Goal: Transaction & Acquisition: Download file/media

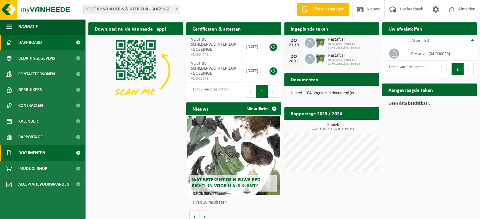
click at [38, 152] on span "Documenten" at bounding box center [31, 153] width 27 height 16
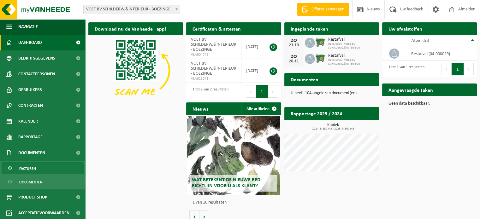
click at [34, 168] on span "Facturen" at bounding box center [27, 169] width 17 height 12
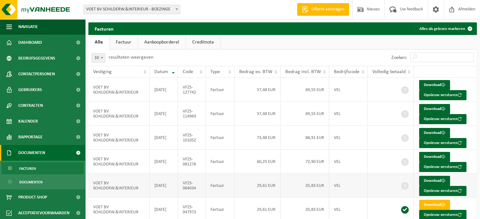
click at [288, 188] on td "35,83 EUR" at bounding box center [305, 186] width 49 height 24
click at [402, 186] on span at bounding box center [405, 186] width 8 height 8
click at [428, 180] on link "Download" at bounding box center [434, 181] width 31 height 10
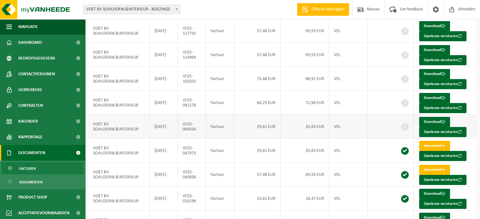
scroll to position [63, 0]
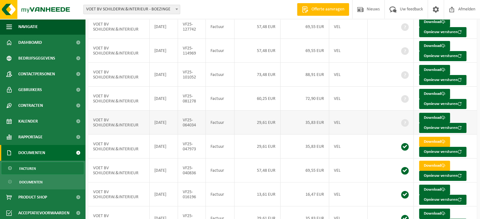
click at [315, 123] on td "35,83 EUR" at bounding box center [305, 123] width 49 height 24
click at [436, 92] on link "Download" at bounding box center [434, 94] width 31 height 10
click at [433, 69] on link "Download" at bounding box center [434, 70] width 31 height 10
